Goal: Information Seeking & Learning: Learn about a topic

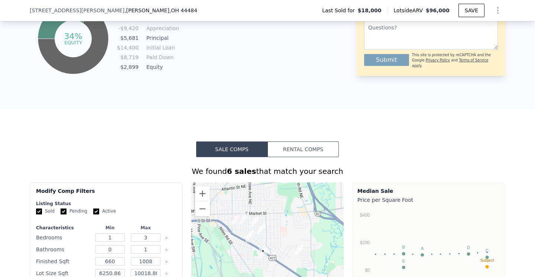
scroll to position [566, 0]
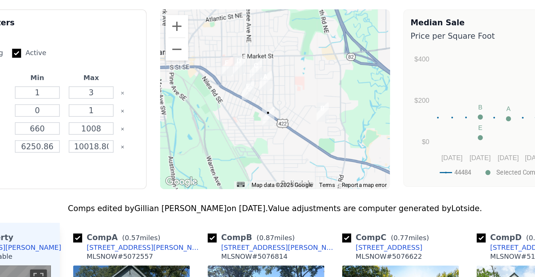
click at [250, 96] on img "1197 Belvedere Ave SE" at bounding box center [250, 97] width 8 height 13
click at [263, 88] on img "834 Willard Ave SE" at bounding box center [261, 90] width 8 height 13
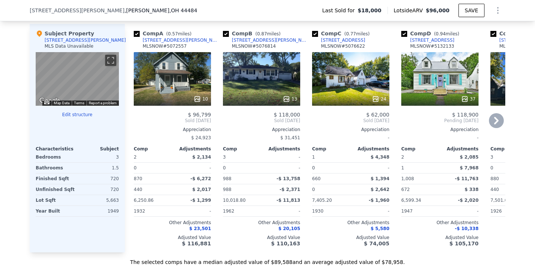
scroll to position [732, 0]
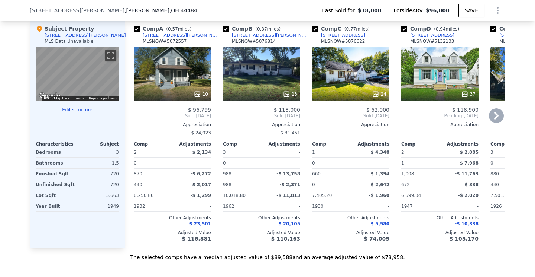
click at [456, 74] on div "37" at bounding box center [439, 74] width 77 height 54
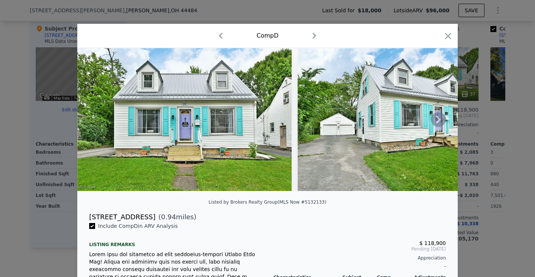
click at [342, 143] on img at bounding box center [405, 119] width 214 height 143
click at [442, 116] on icon at bounding box center [438, 119] width 15 height 15
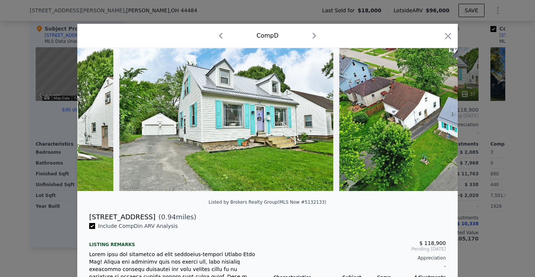
click at [442, 116] on img at bounding box center [446, 119] width 214 height 143
click at [440, 118] on icon at bounding box center [438, 119] width 15 height 15
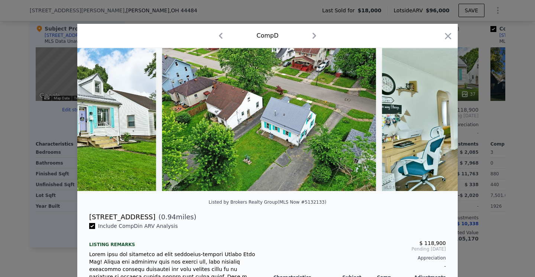
scroll to position [0, 357]
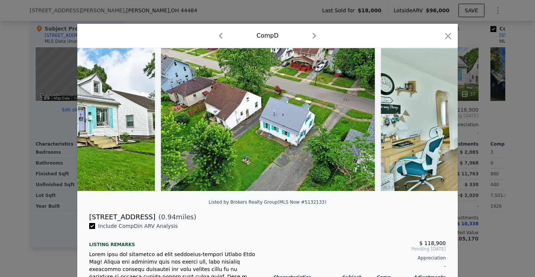
click at [440, 118] on img at bounding box center [488, 119] width 214 height 143
click at [440, 118] on icon at bounding box center [438, 119] width 15 height 15
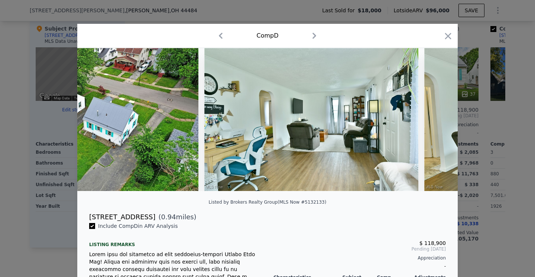
scroll to position [0, 535]
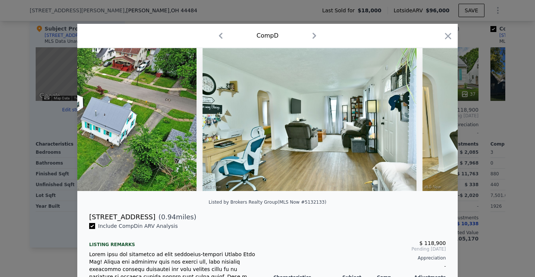
click at [440, 118] on div at bounding box center [267, 119] width 381 height 143
click at [440, 118] on icon at bounding box center [438, 119] width 15 height 15
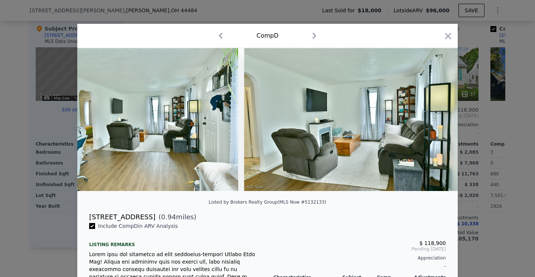
click at [440, 118] on img at bounding box center [351, 119] width 214 height 143
click at [440, 118] on icon at bounding box center [438, 119] width 15 height 15
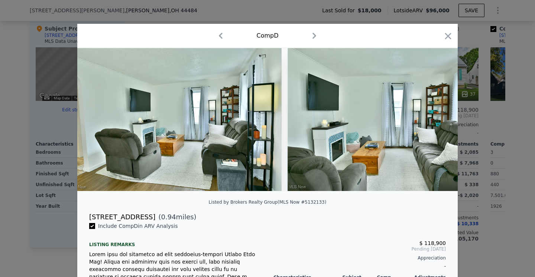
scroll to position [0, 892]
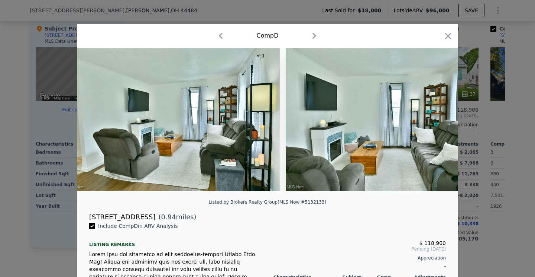
click at [440, 118] on img at bounding box center [393, 119] width 214 height 143
click at [440, 118] on icon at bounding box center [438, 119] width 15 height 15
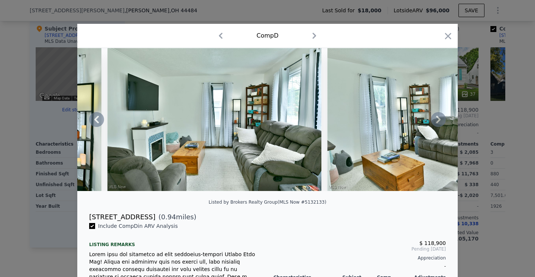
click at [437, 120] on icon at bounding box center [438, 119] width 15 height 15
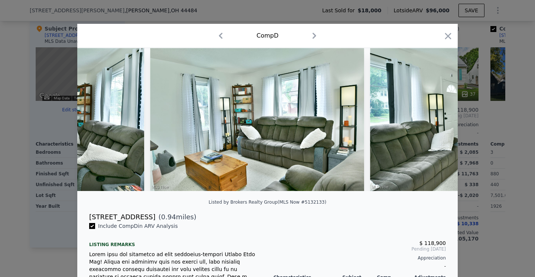
scroll to position [0, 1249]
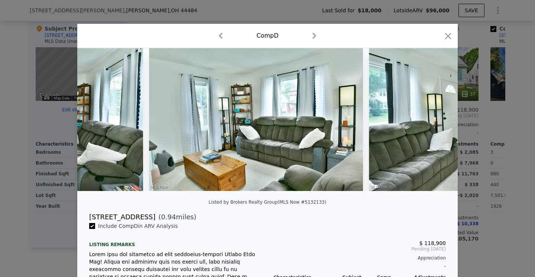
click at [437, 120] on img at bounding box center [476, 119] width 214 height 143
click at [446, 35] on icon "button" at bounding box center [448, 36] width 6 height 6
